Goal: Use online tool/utility

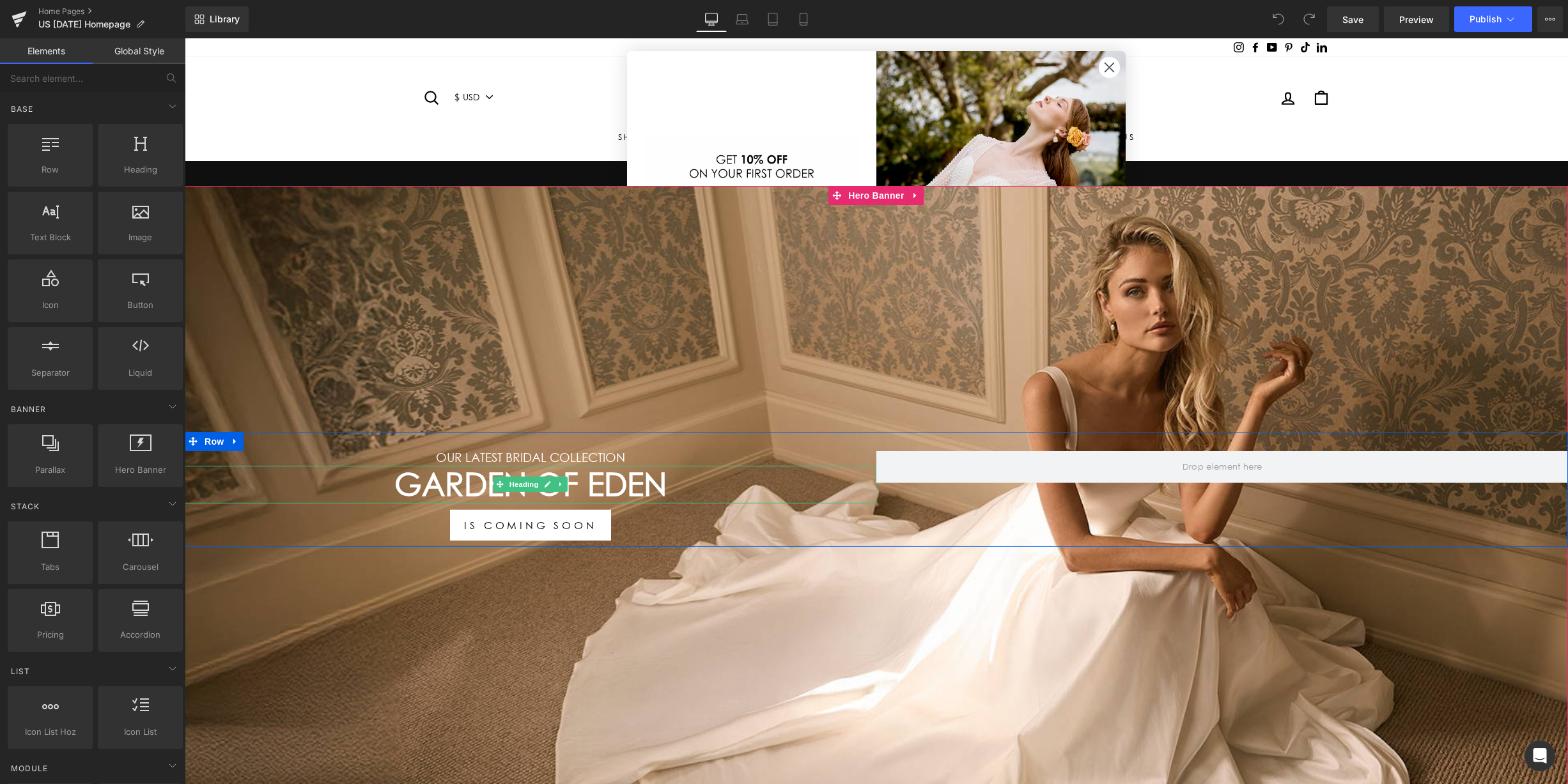
click at [669, 485] on h1 "GARDEN OF EDEN" at bounding box center [531, 485] width 692 height 38
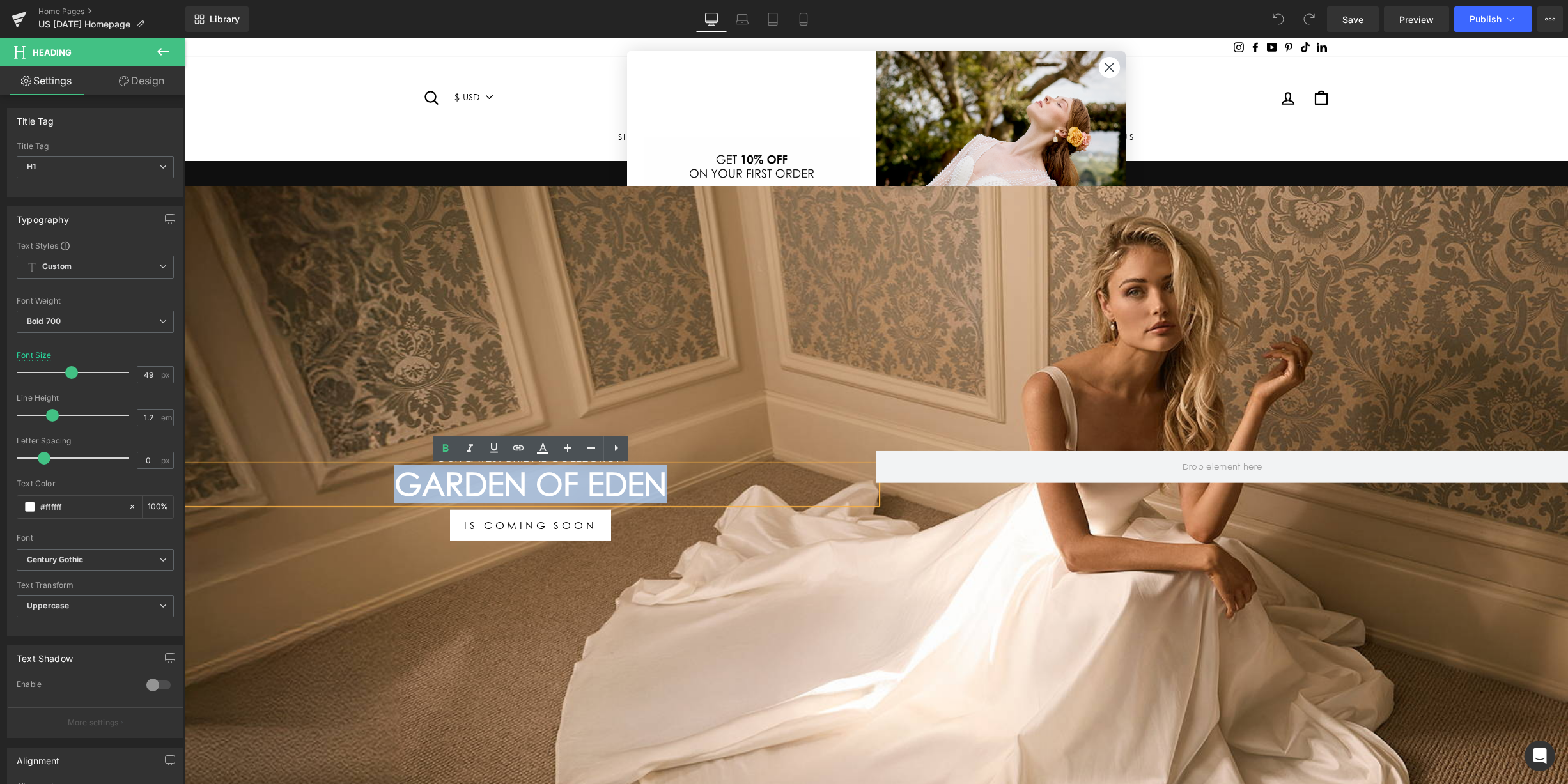
drag, startPoint x: 668, startPoint y: 484, endPoint x: 207, endPoint y: 486, distance: 461.0
click at [298, 481] on h1 "GARDEN OF EDEN" at bounding box center [531, 485] width 692 height 38
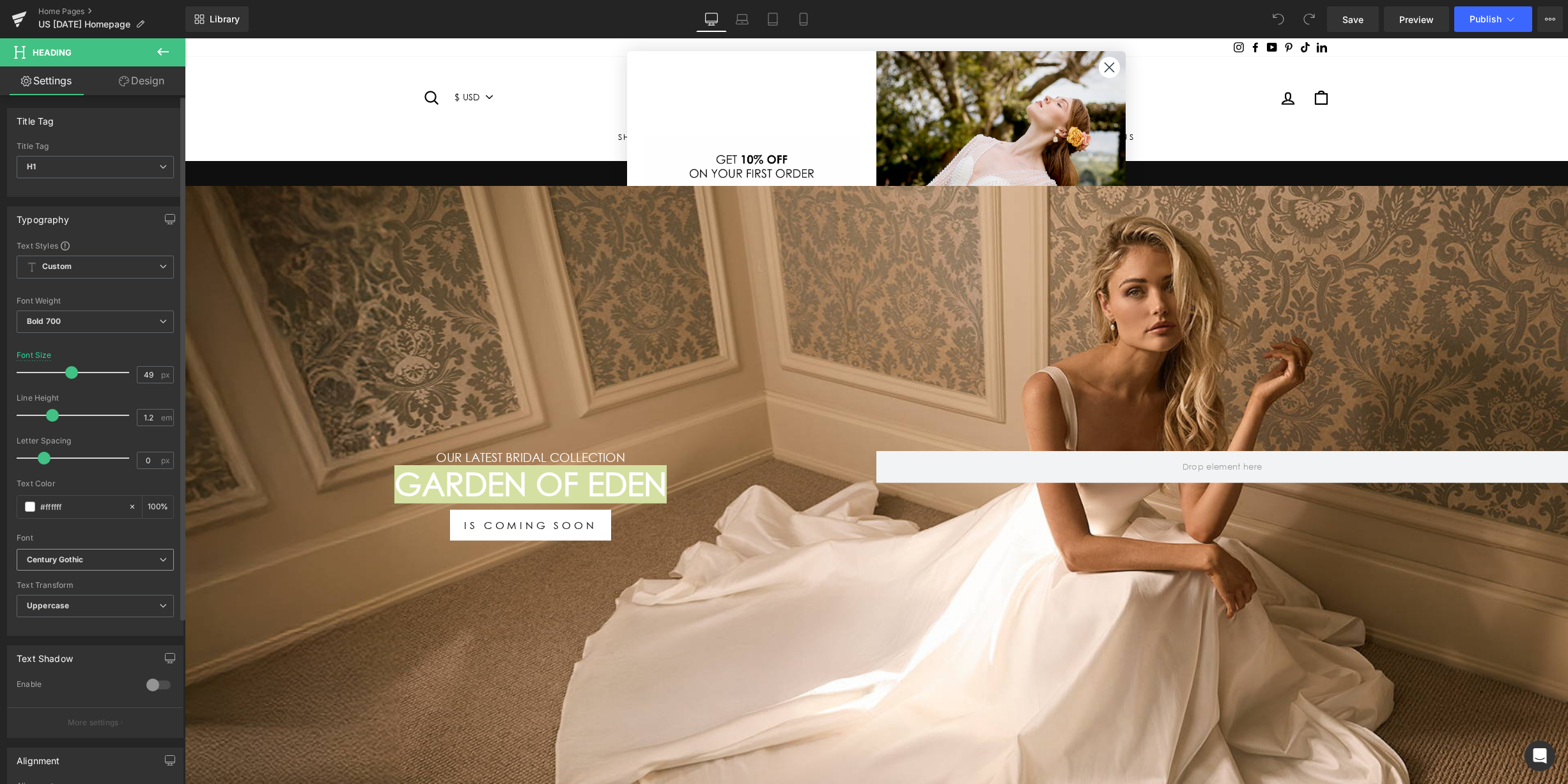
click at [135, 565] on span "Century Gothic" at bounding box center [95, 560] width 157 height 22
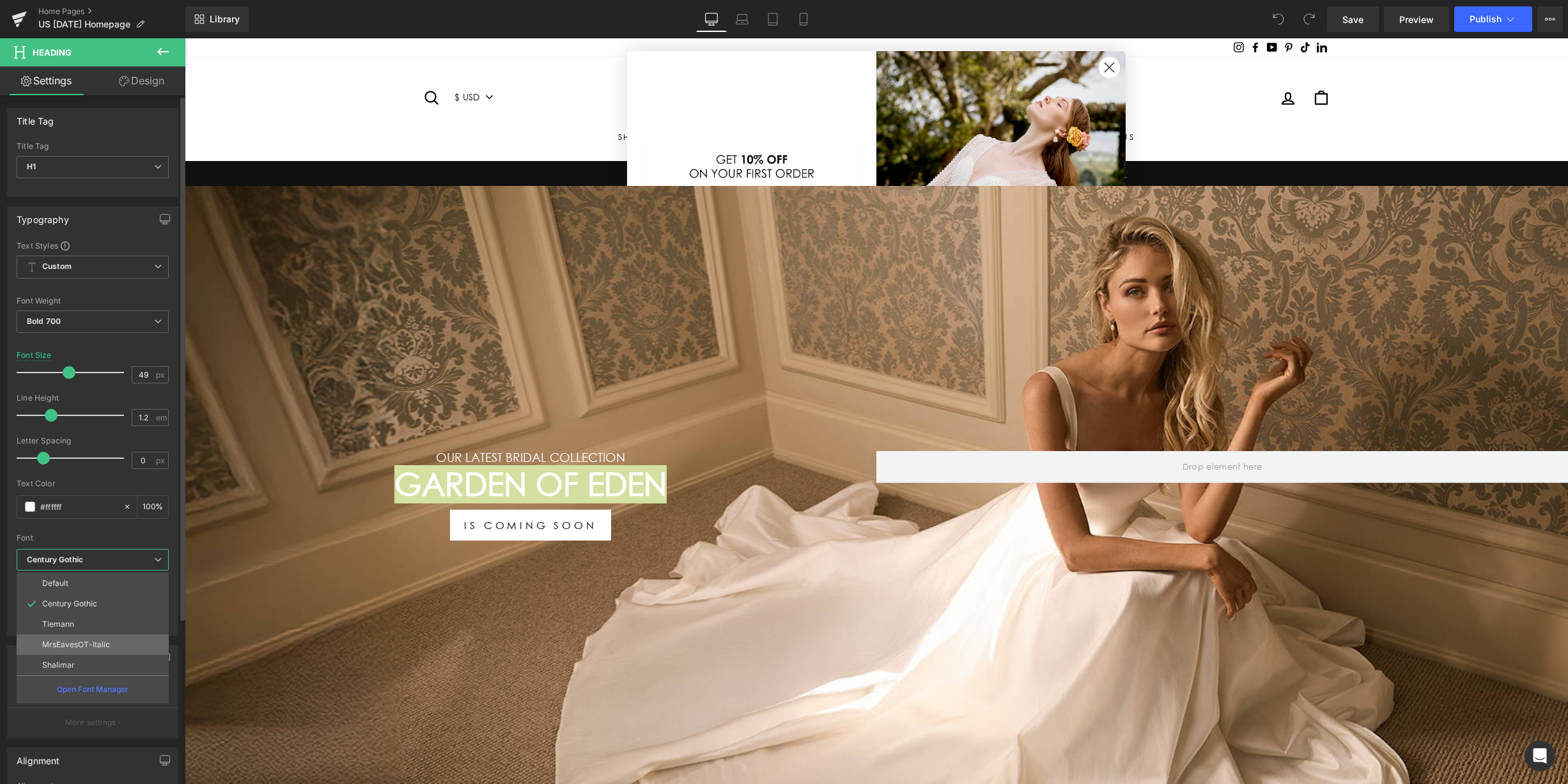
click at [110, 645] on li "MrsEavesOT-Italic" at bounding box center [93, 645] width 152 height 20
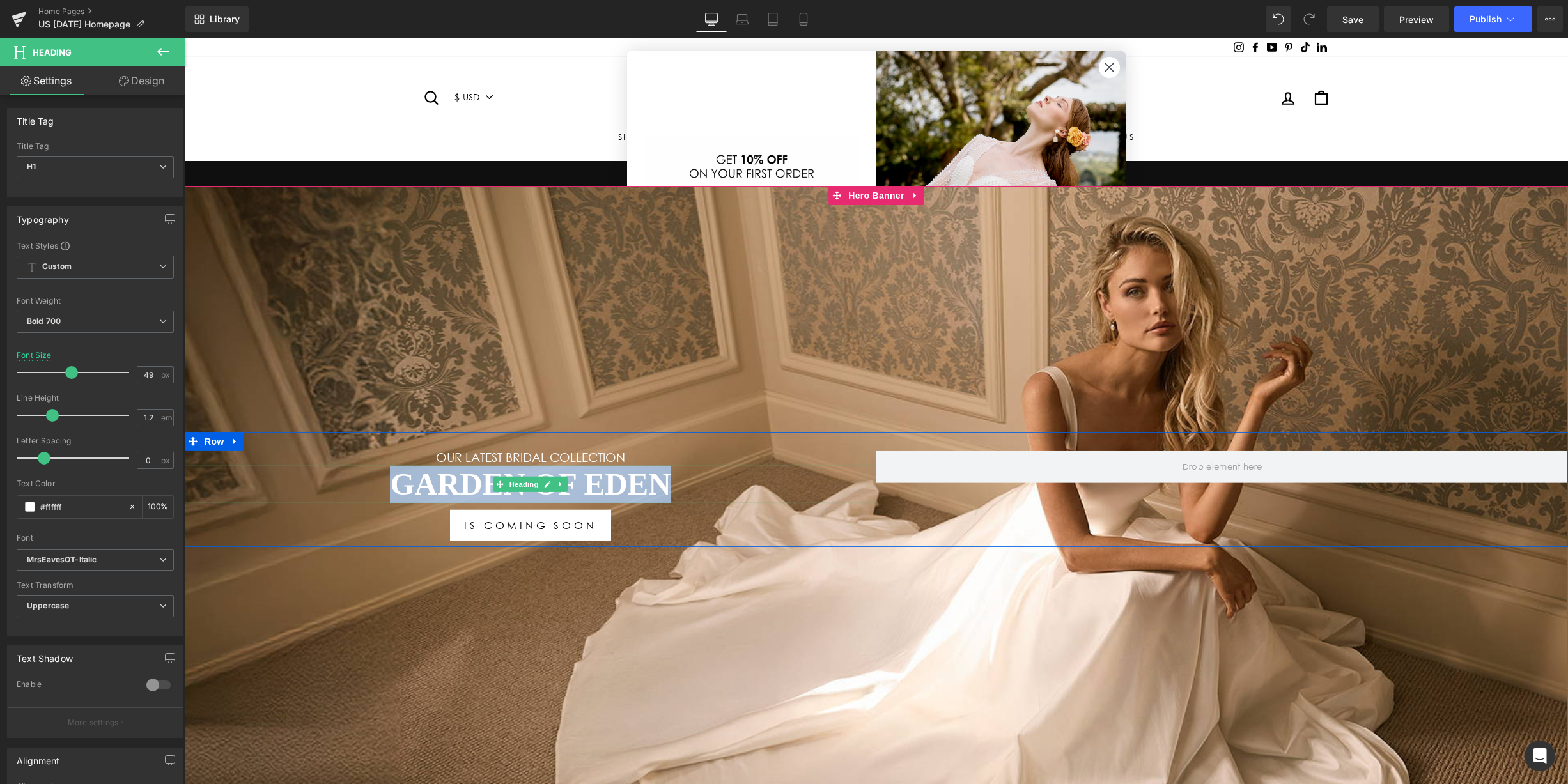
drag, startPoint x: 629, startPoint y: 480, endPoint x: 429, endPoint y: 482, distance: 200.0
click at [429, 482] on h1 "GARDEN OF EDEN" at bounding box center [531, 485] width 692 height 38
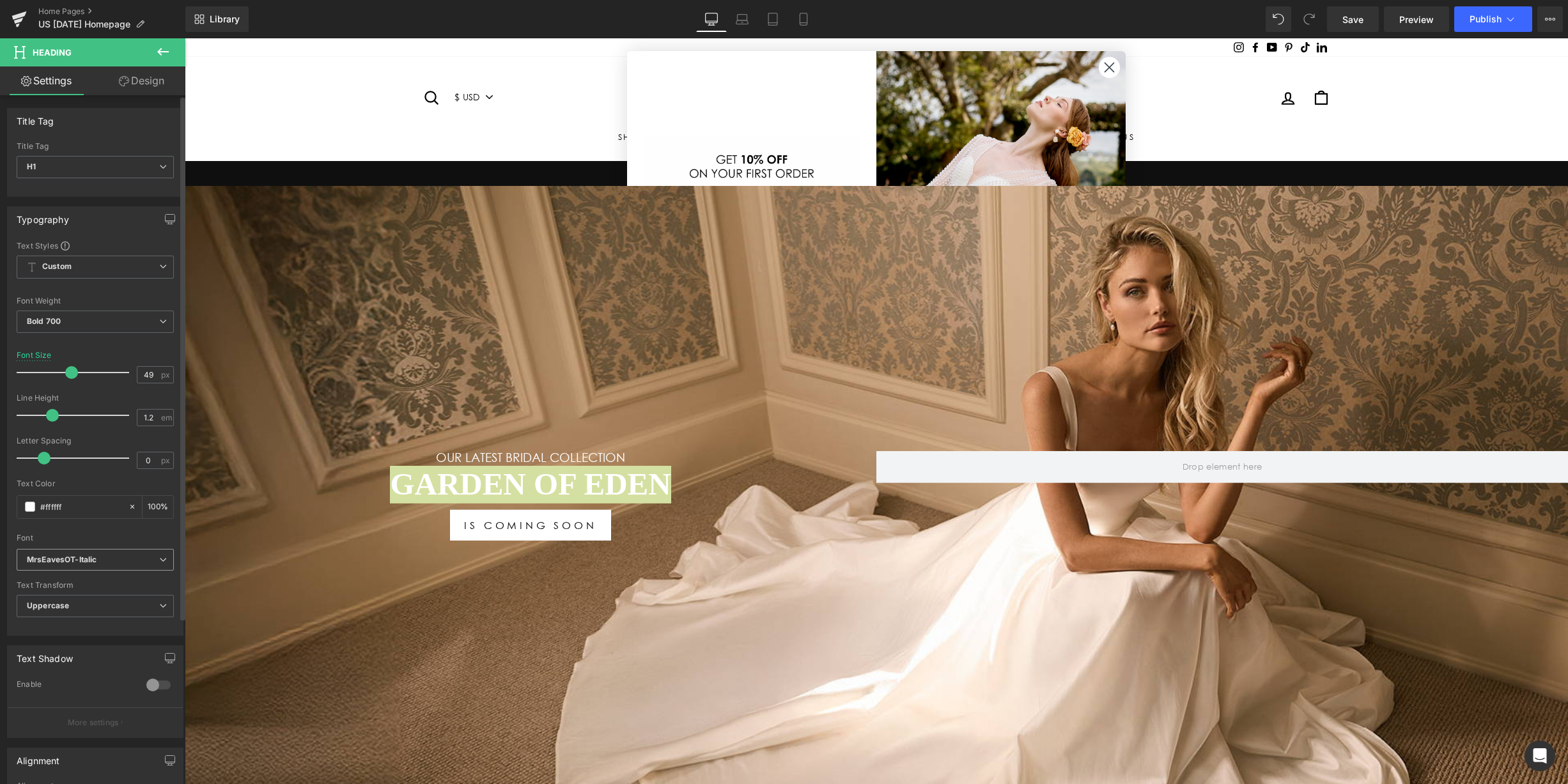
click at [155, 567] on span "MrsEavesOT-Italic" at bounding box center [95, 560] width 157 height 22
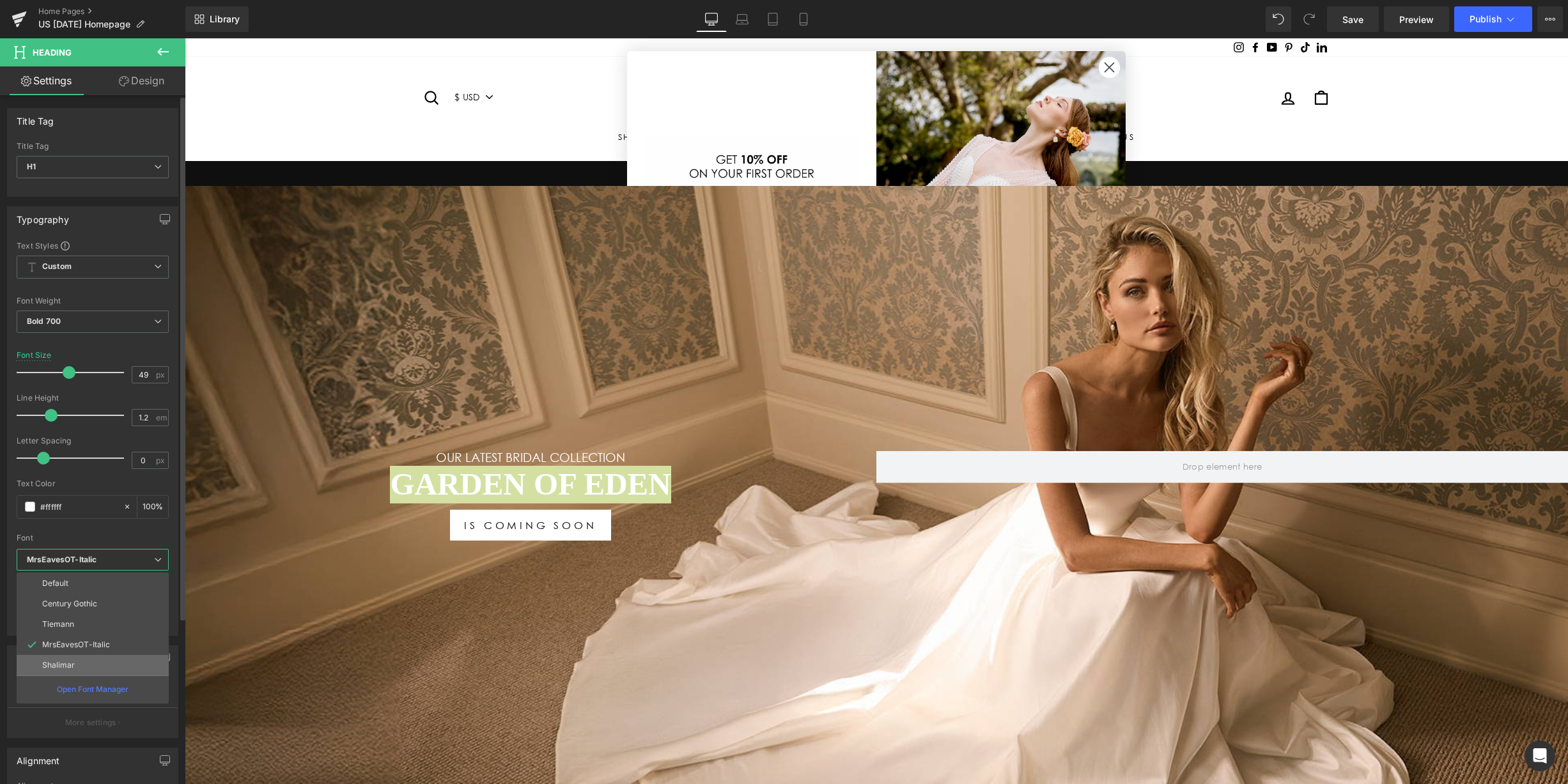
click at [118, 662] on li "Shalimar" at bounding box center [93, 666] width 152 height 20
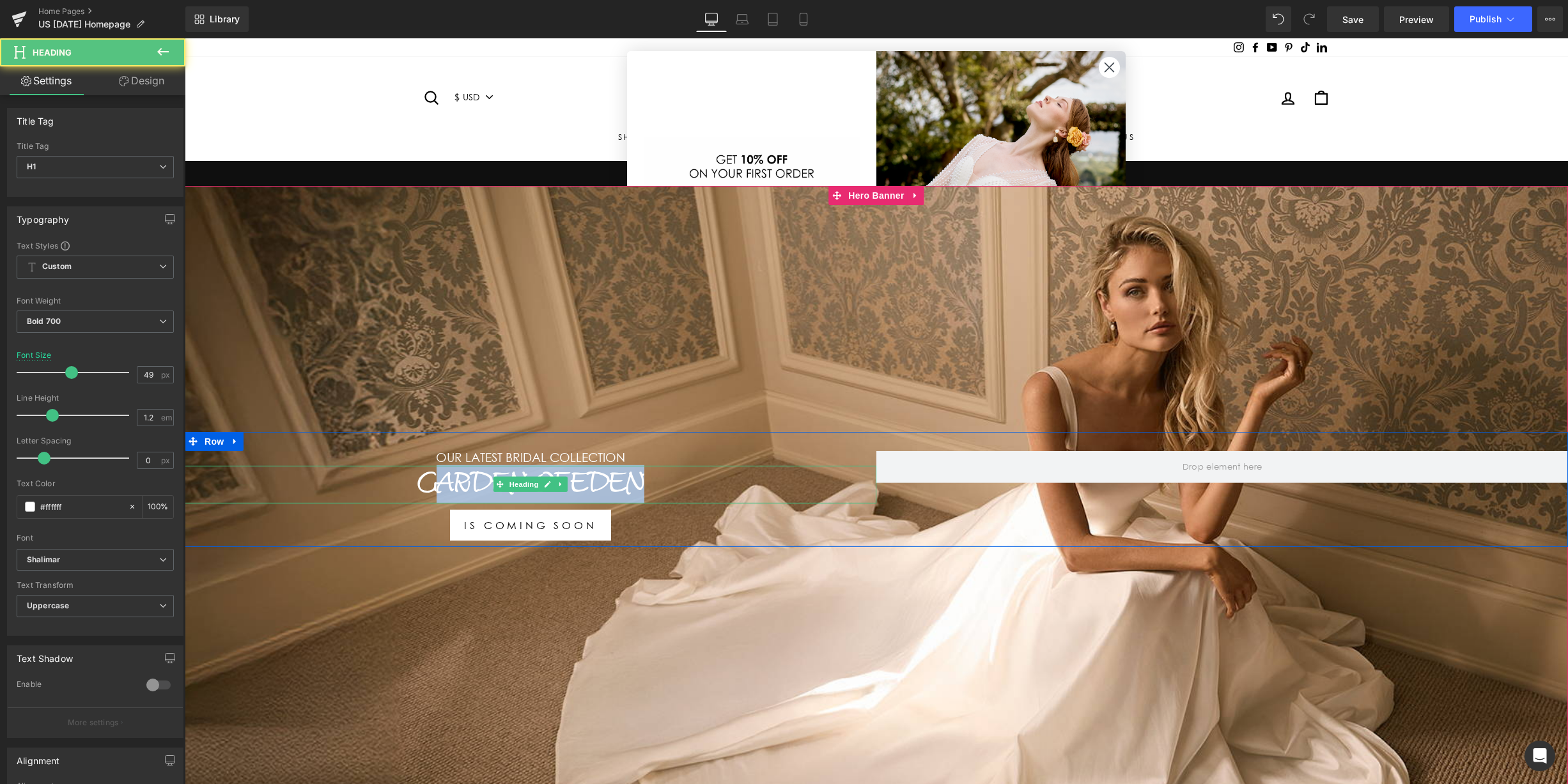
drag, startPoint x: 561, startPoint y: 477, endPoint x: 440, endPoint y: 476, distance: 121.0
click at [440, 476] on h1 "GARDEN OF EDEN" at bounding box center [531, 485] width 692 height 38
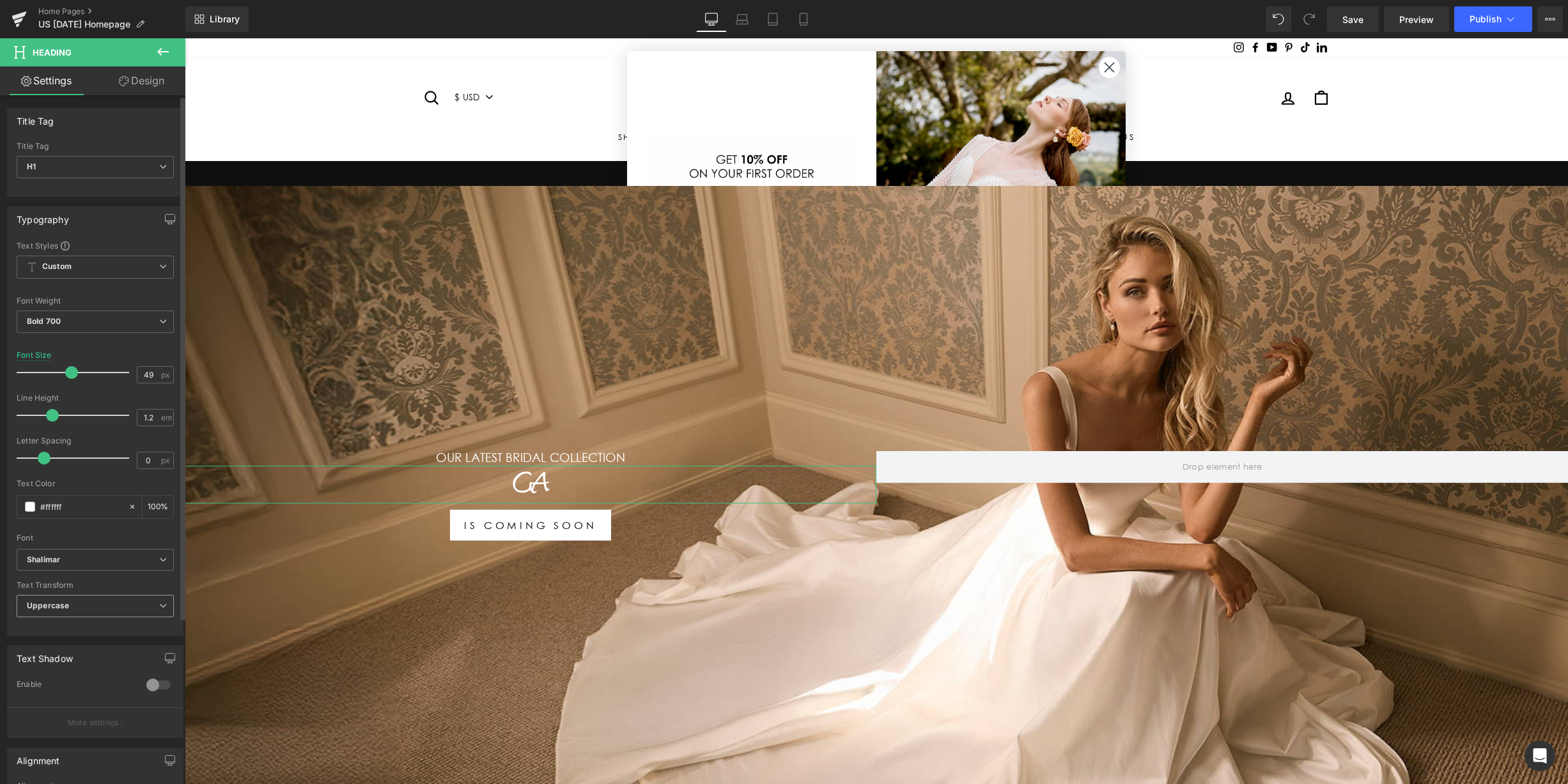
click at [140, 615] on span "Uppercase" at bounding box center [95, 606] width 157 height 22
drag, startPoint x: 117, startPoint y: 685, endPoint x: 142, endPoint y: 683, distance: 25.1
click at [117, 685] on li "Capitalize" at bounding box center [93, 686] width 152 height 19
click at [585, 482] on h1 "Ga" at bounding box center [531, 485] width 692 height 38
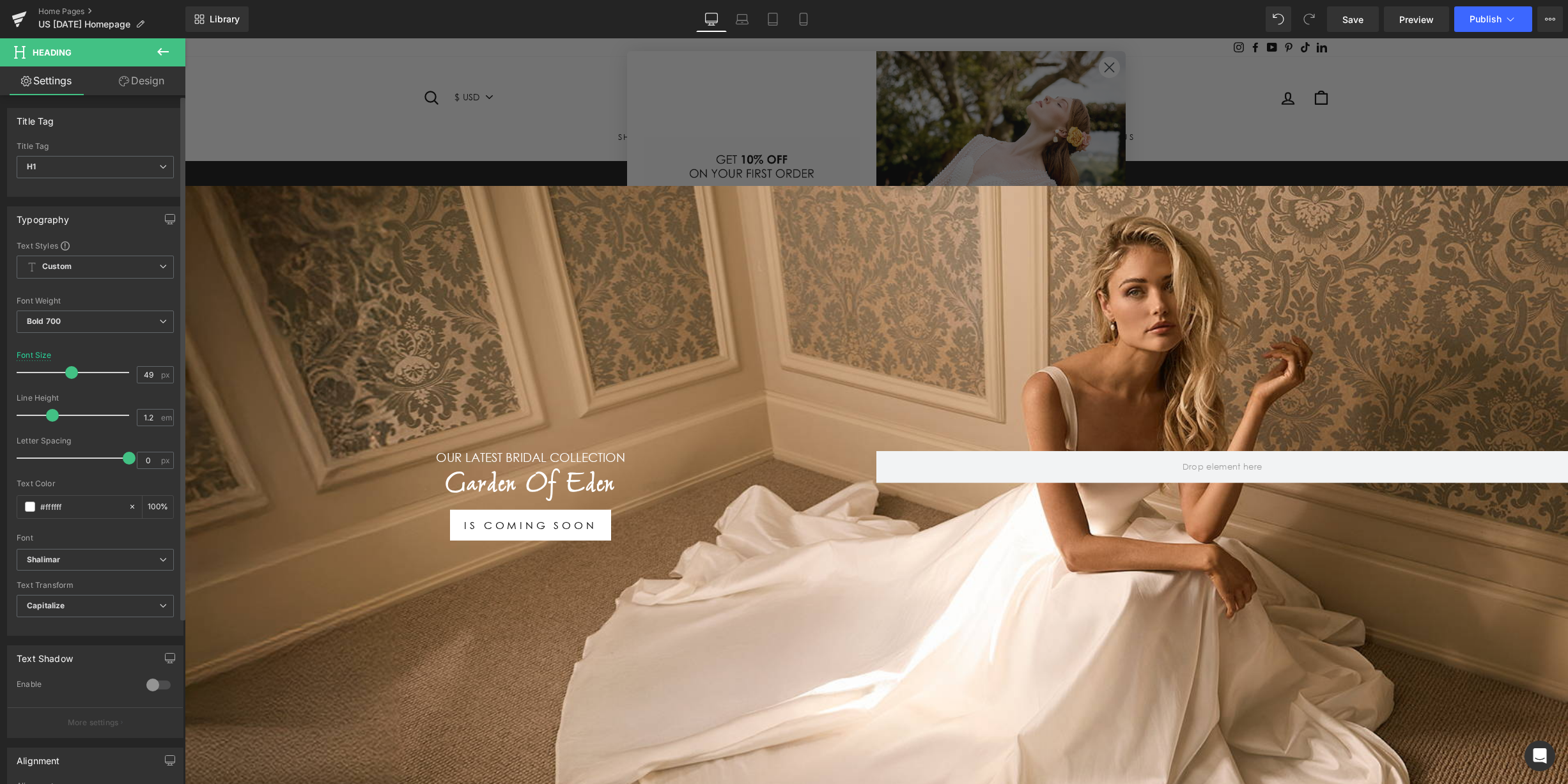
drag, startPoint x: 43, startPoint y: 458, endPoint x: 175, endPoint y: 466, distance: 132.2
click at [153, 461] on div "Letter Spacing 0 px" at bounding box center [95, 458] width 157 height 43
click at [718, 403] on div "Our LATEST BRIDAL COLLECTION Heading Garden of Eden Heading IS COMING SOON Butt…" at bounding box center [876, 489] width 1383 height 607
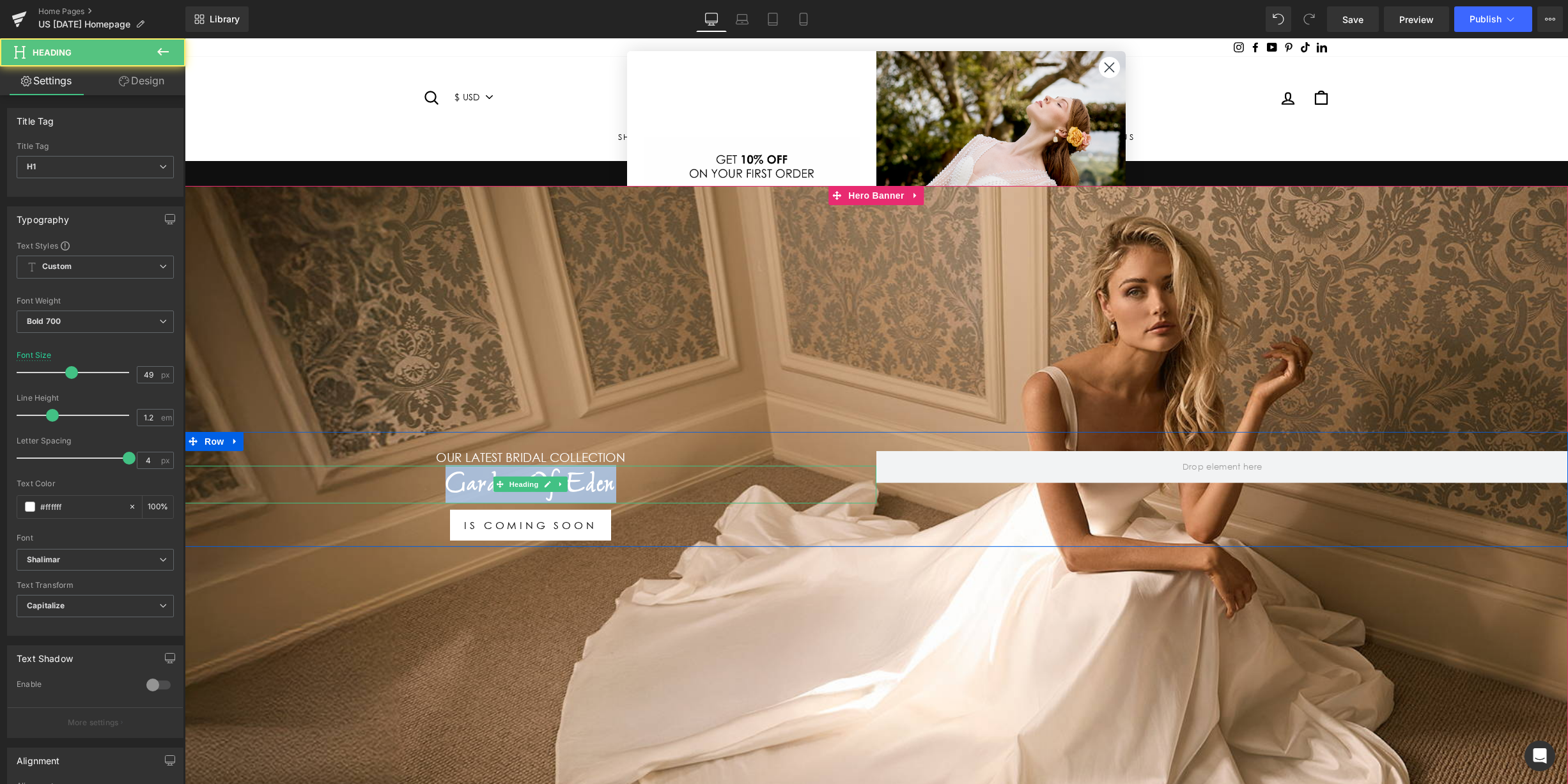
drag, startPoint x: 473, startPoint y: 482, endPoint x: 361, endPoint y: 484, distance: 112.0
click at [408, 479] on h1 "Garden of Eden" at bounding box center [531, 485] width 692 height 38
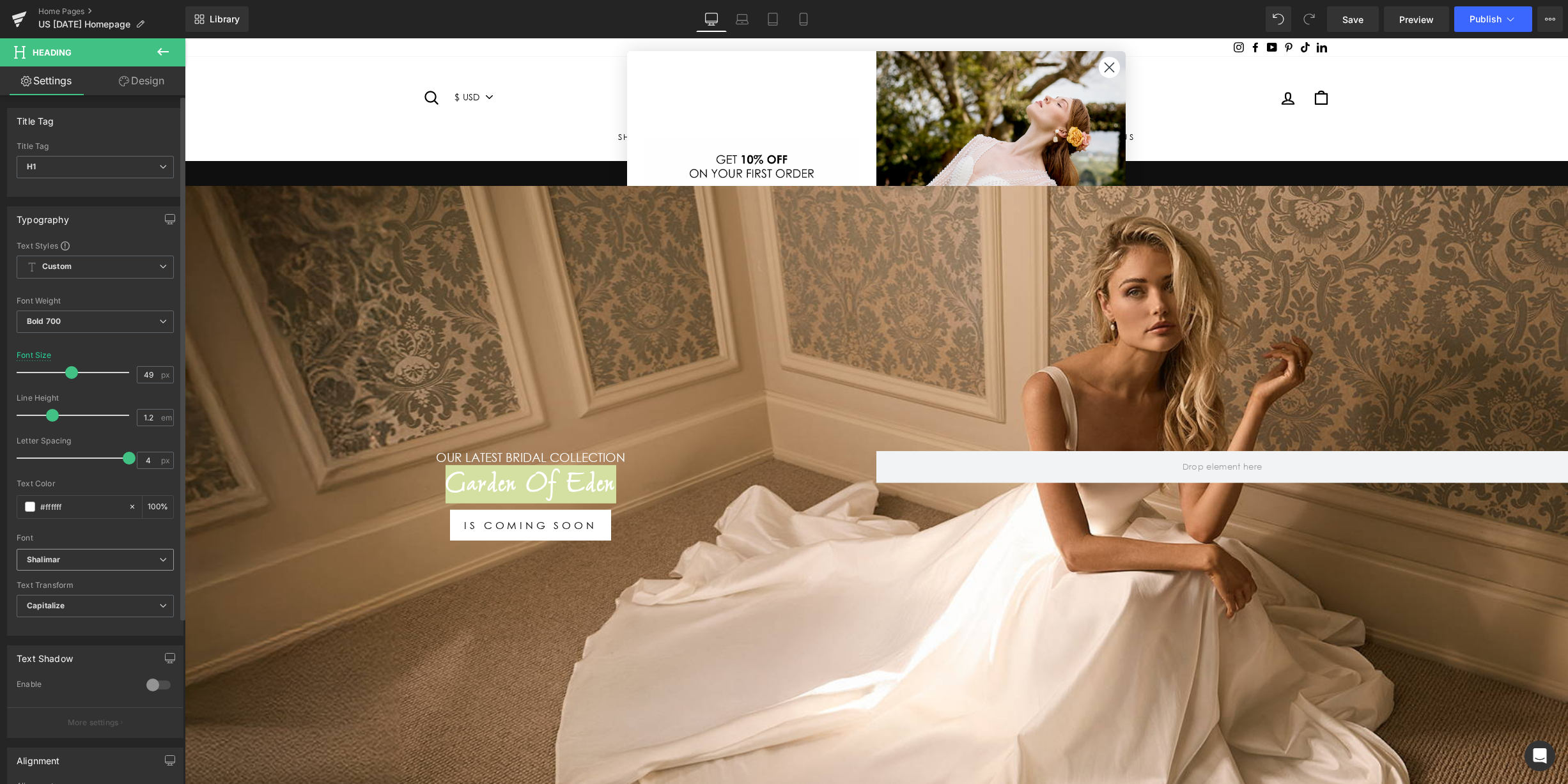
click at [132, 558] on b "Shalimar" at bounding box center [93, 560] width 133 height 11
click at [99, 640] on p "MrsEavesOT-Italic" at bounding box center [76, 645] width 68 height 9
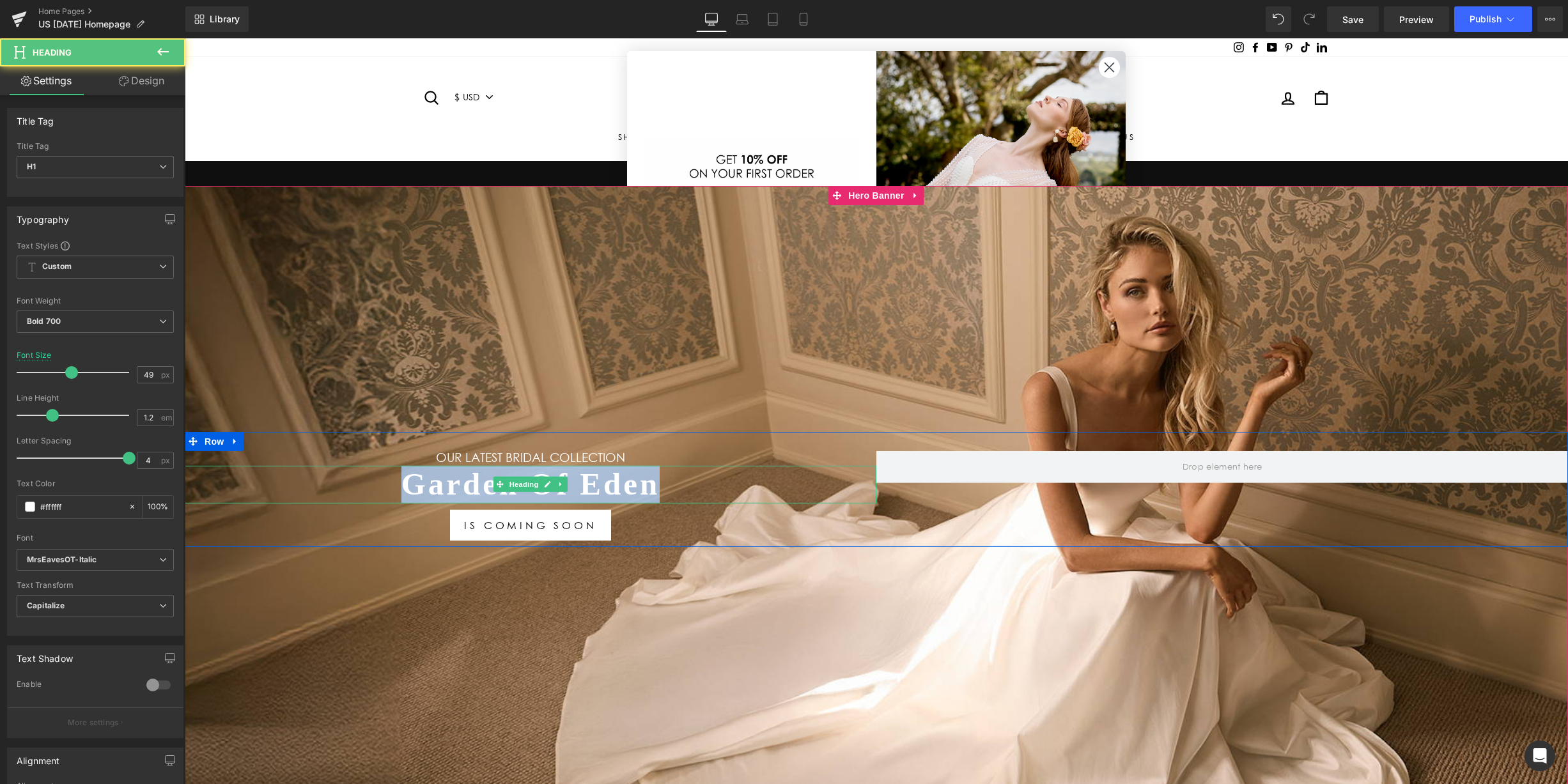
drag, startPoint x: 622, startPoint y: 481, endPoint x: 387, endPoint y: 461, distance: 235.8
click at [406, 476] on h1 "Garden of Eden" at bounding box center [531, 485] width 692 height 38
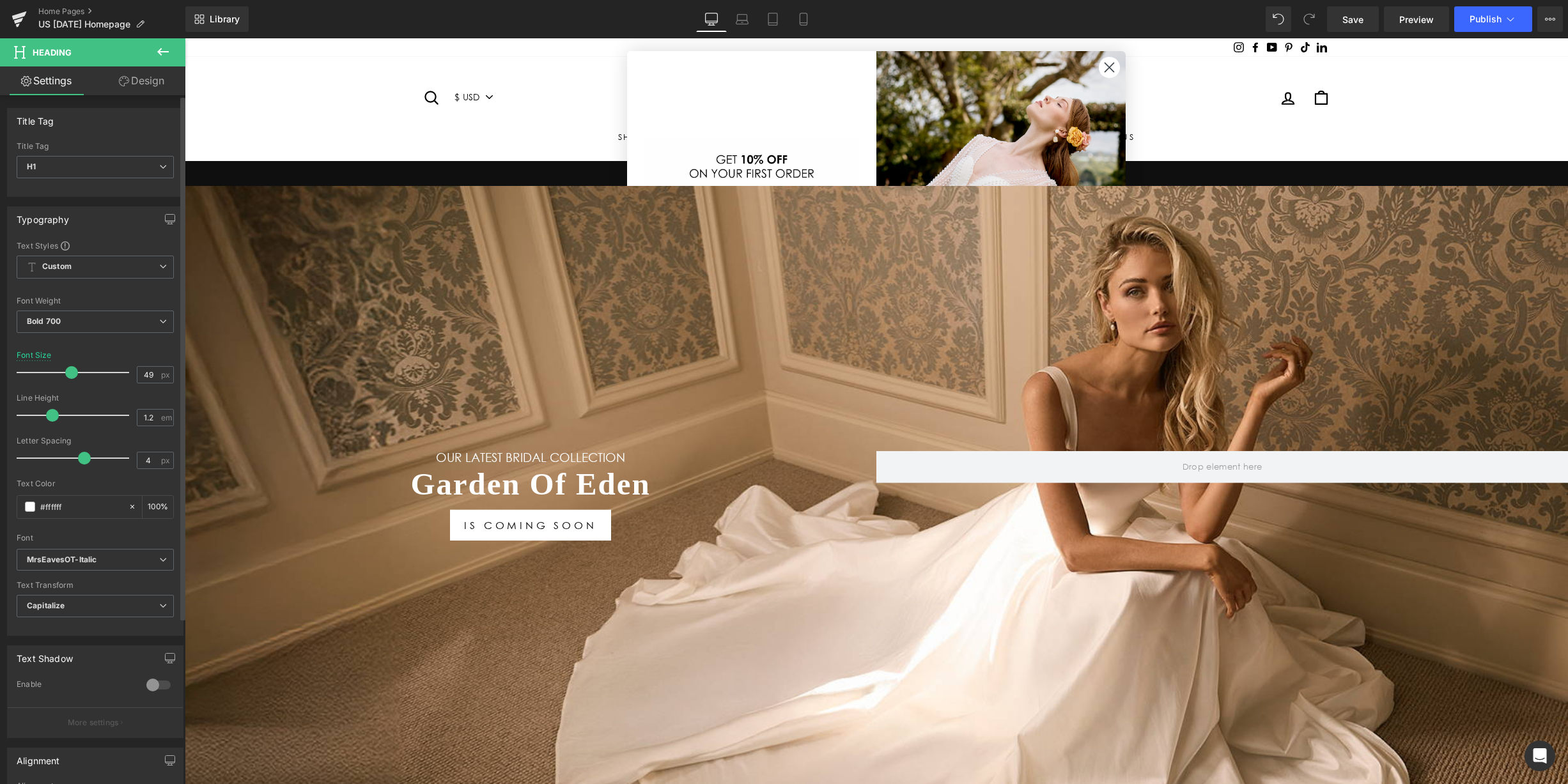
drag, startPoint x: 122, startPoint y: 460, endPoint x: 79, endPoint y: 459, distance: 43.0
click at [79, 459] on span at bounding box center [84, 458] width 13 height 13
click at [55, 416] on span at bounding box center [52, 415] width 13 height 13
drag, startPoint x: 154, startPoint y: 417, endPoint x: 110, endPoint y: 415, distance: 44.0
click at [110, 415] on div "Line Height 1.2 em" at bounding box center [95, 415] width 157 height 43
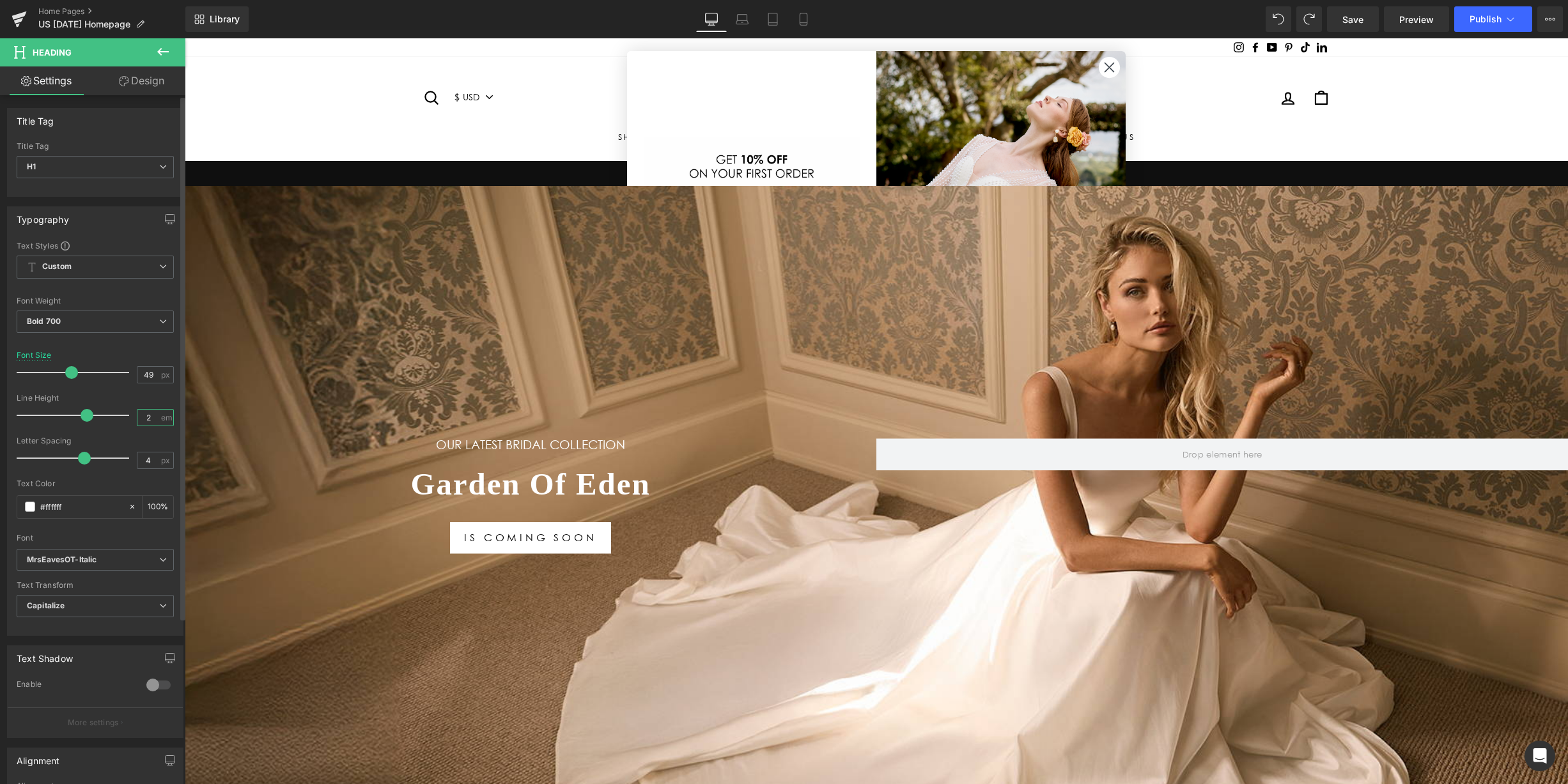
type input "2"
click at [112, 434] on div at bounding box center [95, 433] width 157 height 8
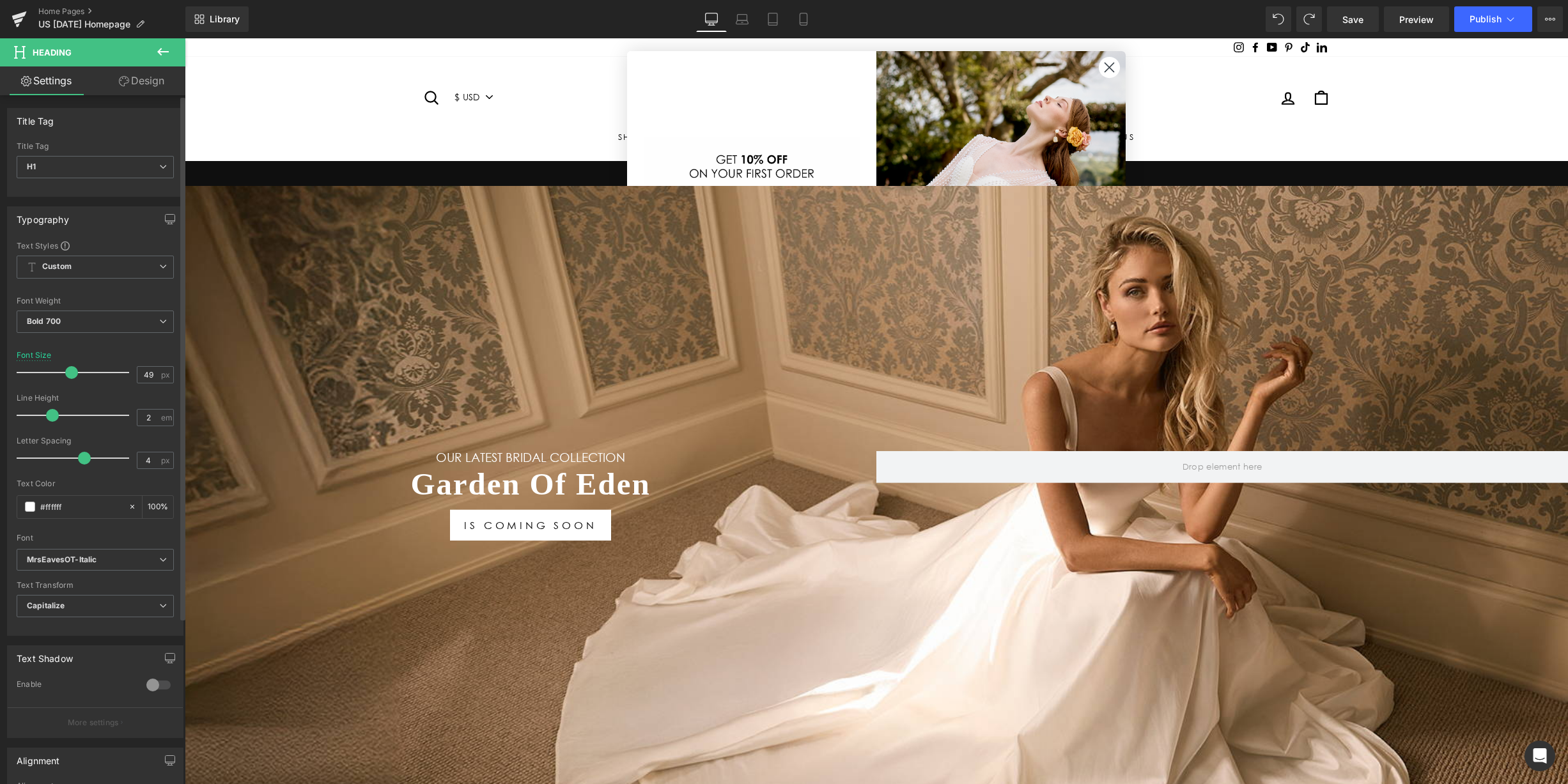
drag, startPoint x: 87, startPoint y: 414, endPoint x: 53, endPoint y: 414, distance: 34.0
click at [53, 414] on span at bounding box center [52, 415] width 13 height 13
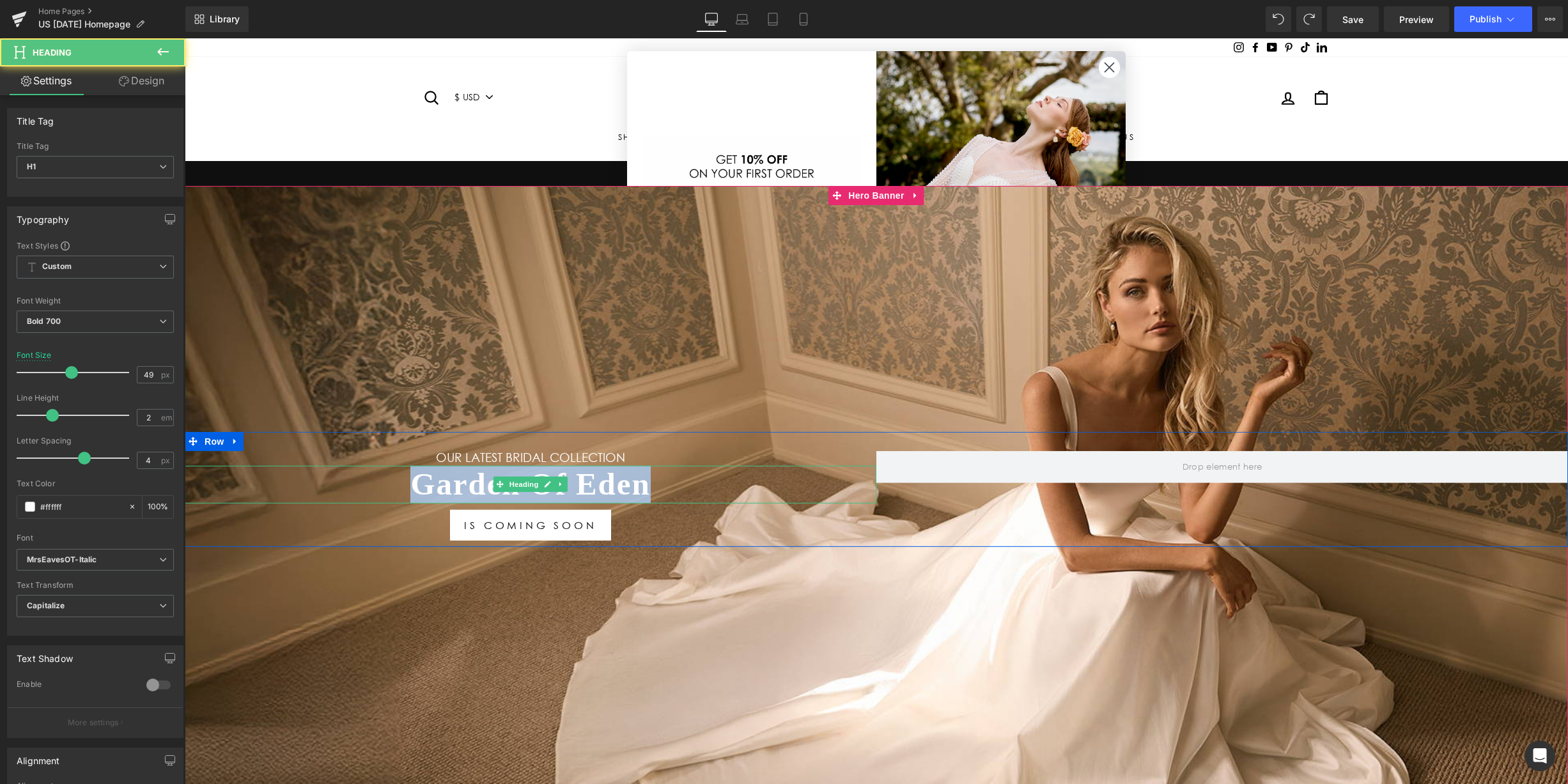
drag, startPoint x: 624, startPoint y: 484, endPoint x: 429, endPoint y: 476, distance: 195.2
click at [430, 476] on h1 "Garden of Eden" at bounding box center [531, 485] width 692 height 38
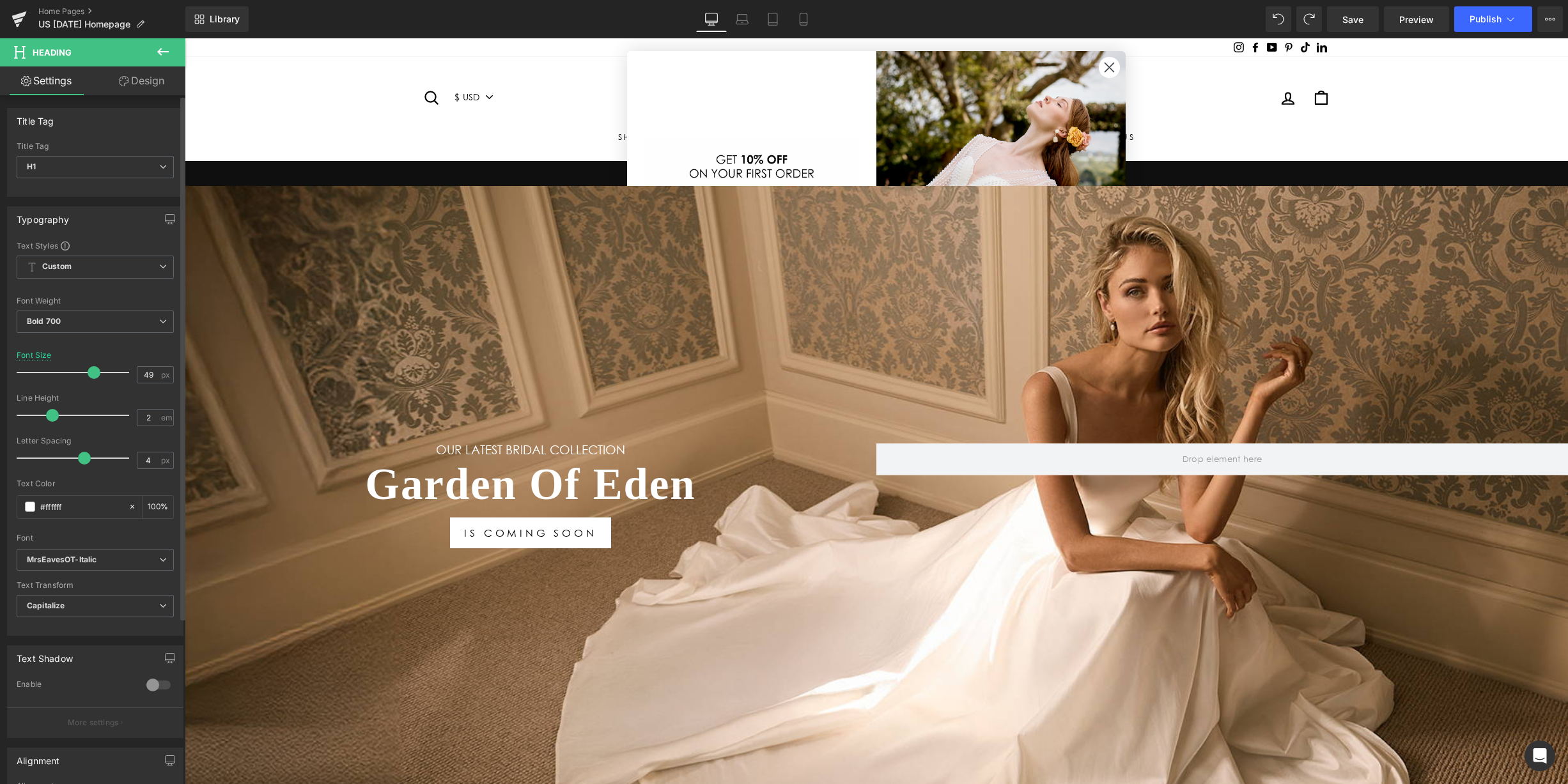
drag, startPoint x: 68, startPoint y: 371, endPoint x: 90, endPoint y: 372, distance: 22.0
click at [90, 372] on span at bounding box center [94, 373] width 13 height 13
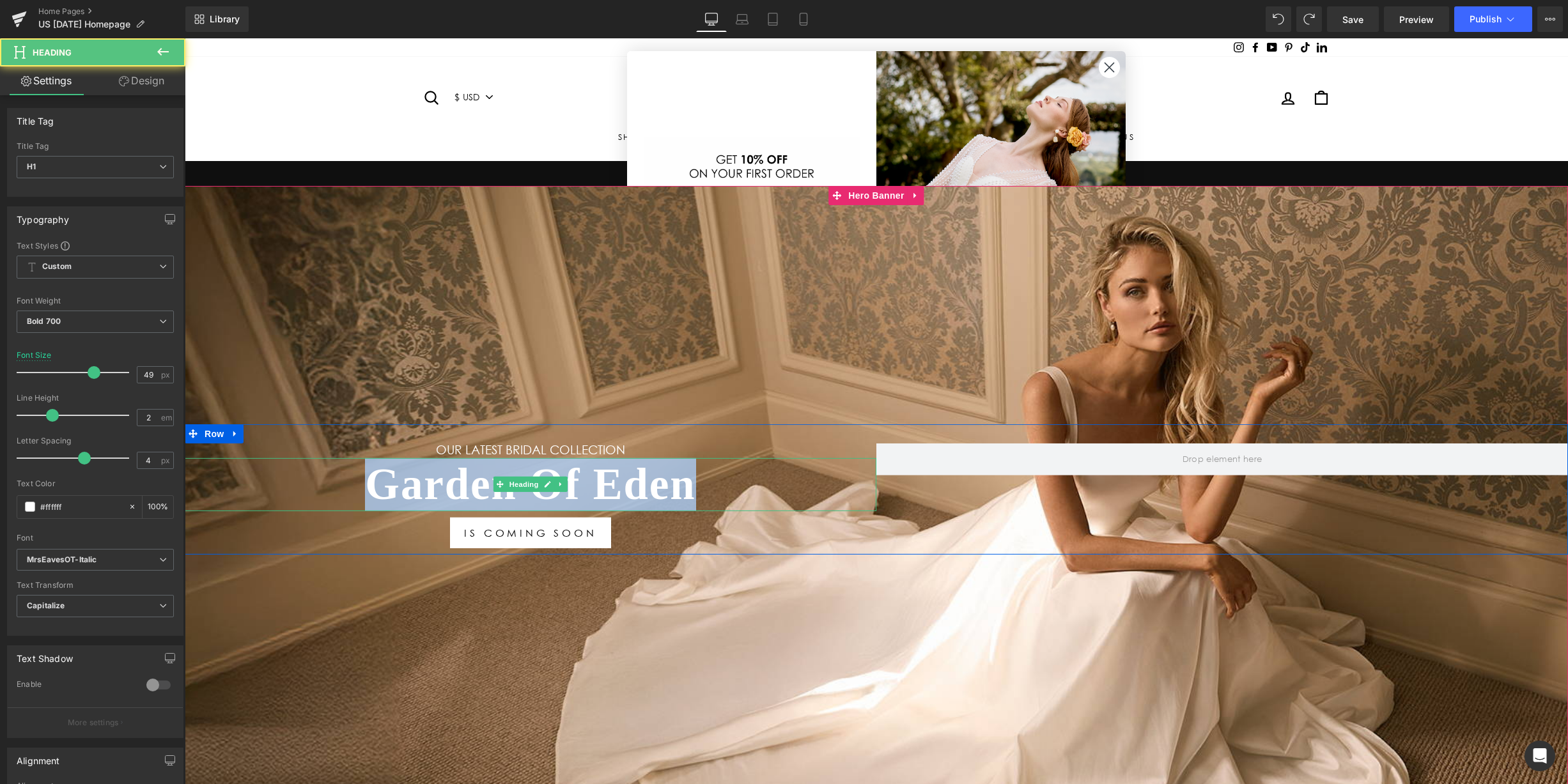
drag, startPoint x: 656, startPoint y: 487, endPoint x: 399, endPoint y: 485, distance: 257.0
click at [406, 484] on h1 "Garden of Eden" at bounding box center [531, 484] width 692 height 53
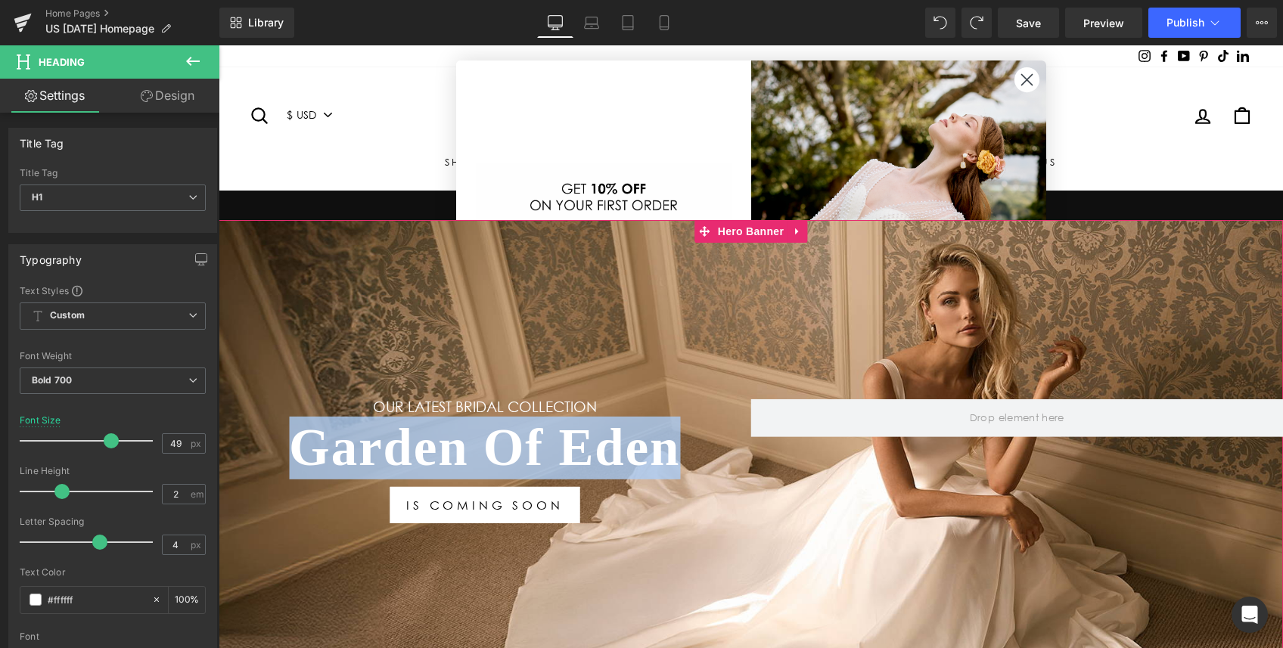
click at [1121, 567] on div "Our LATEST BRIDAL COLLECTION Heading Garden of Eden Heading IS COMING SOON Butt…" at bounding box center [751, 454] width 1065 height 468
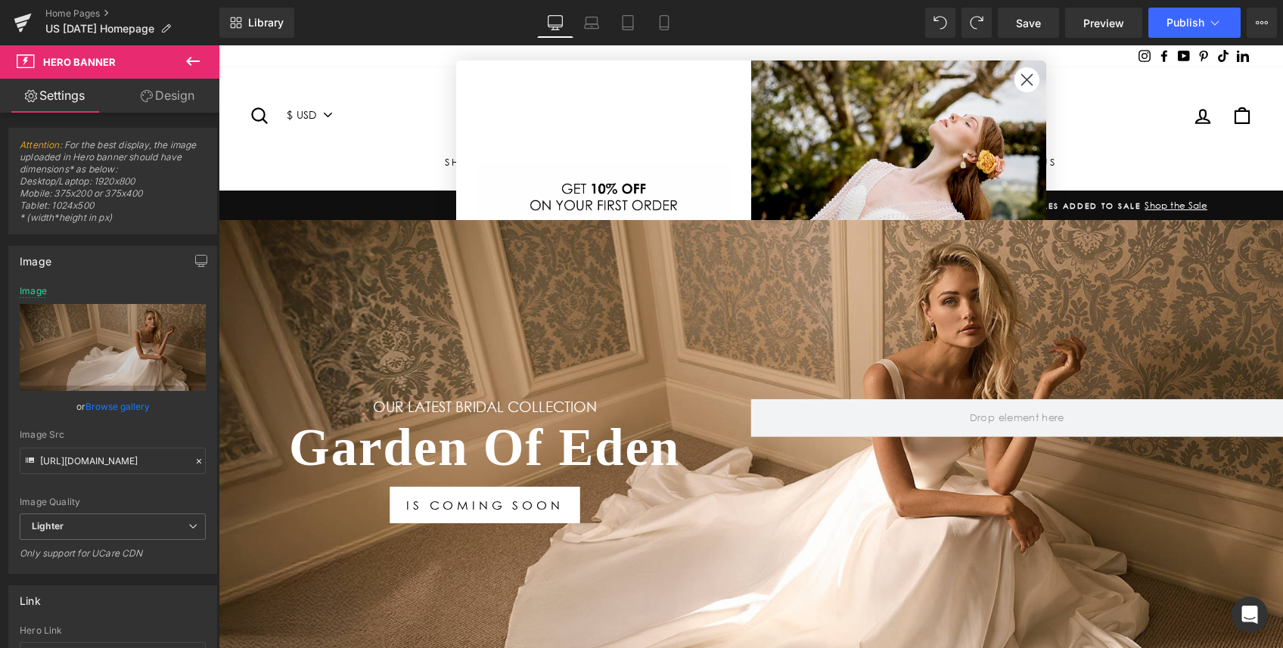
click at [1025, 85] on circle "Close dialog" at bounding box center [1026, 79] width 25 height 25
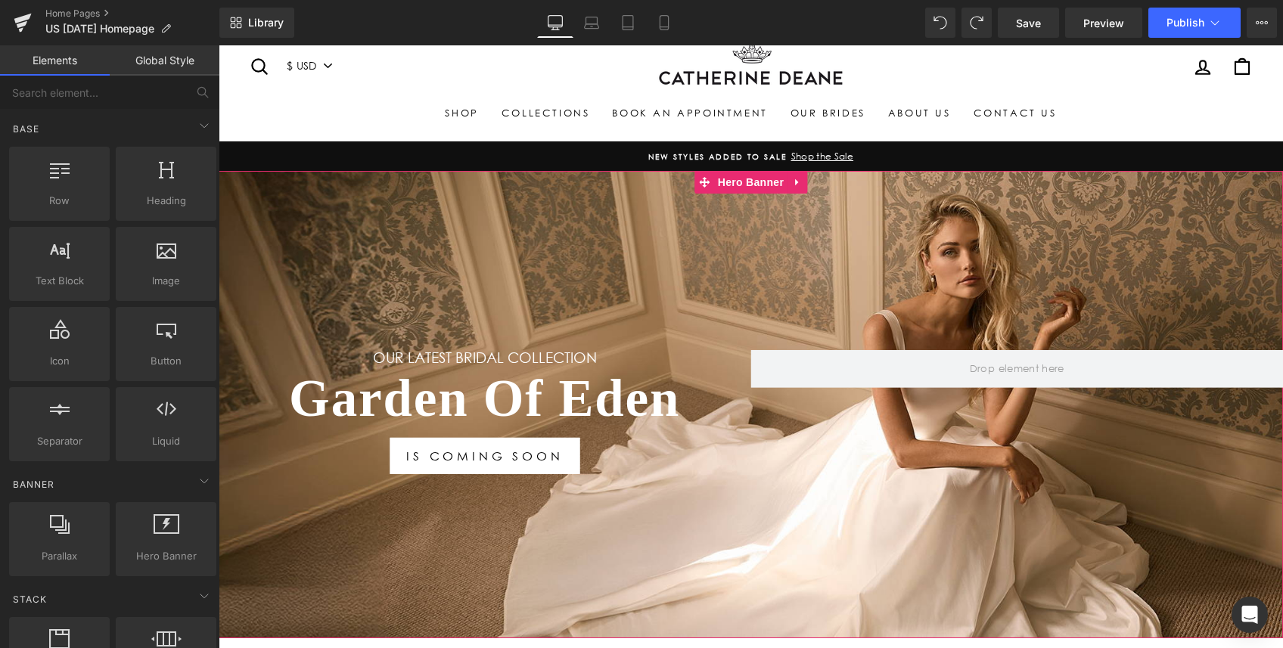
scroll to position [55, 0]
